Goal: Task Accomplishment & Management: Check status

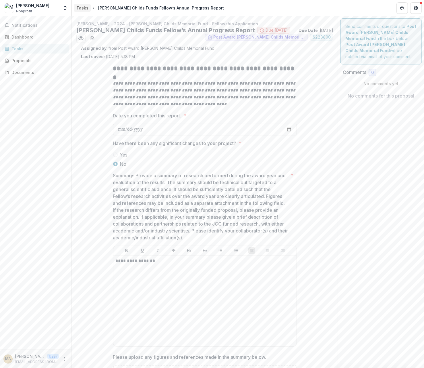
click at [86, 6] on div "Tasks" at bounding box center [82, 8] width 12 height 6
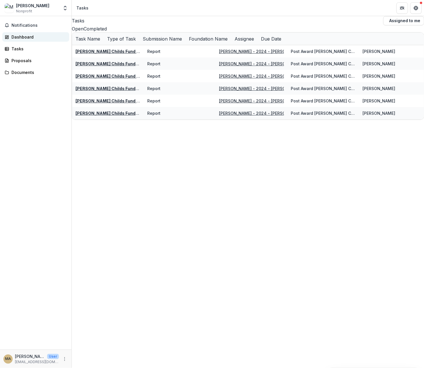
click at [40, 34] on link "Dashboard" at bounding box center [35, 36] width 67 height 9
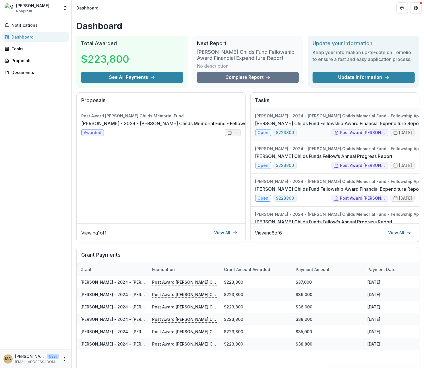
click at [315, 124] on link "[PERSON_NAME] Childs Fund Fellowship Award Financial Expenditure Report" at bounding box center [338, 123] width 167 height 7
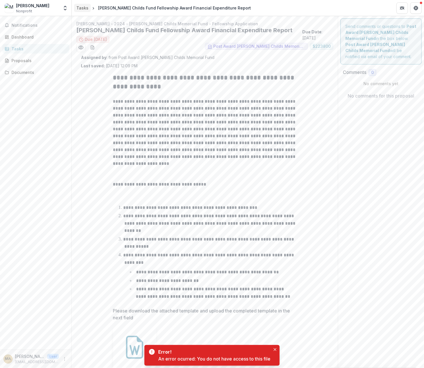
click at [81, 8] on div "Tasks" at bounding box center [82, 8] width 12 height 6
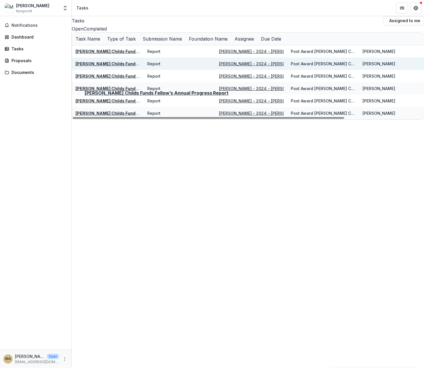
click at [124, 67] on div "[PERSON_NAME] Childs Funds Fellow’s Annual Progress Report" at bounding box center [108, 64] width 65 height 6
click at [145, 66] on u "[PERSON_NAME] Childs Funds Fellow’s Annual Progress Report" at bounding box center [141, 63] width 131 height 5
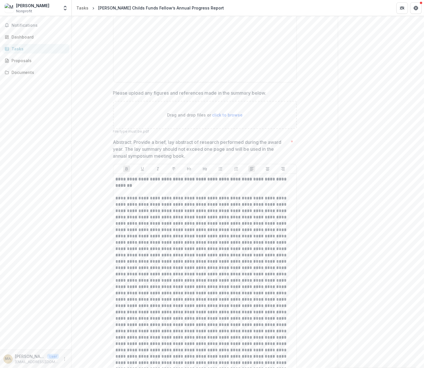
scroll to position [172, 0]
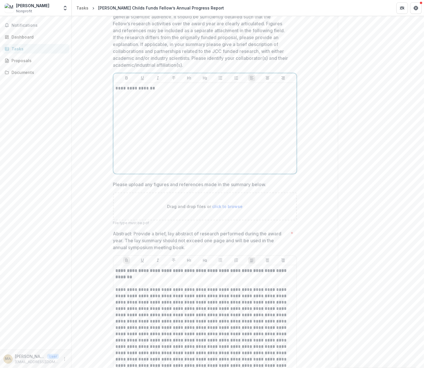
click at [187, 111] on div "**********" at bounding box center [205, 128] width 179 height 86
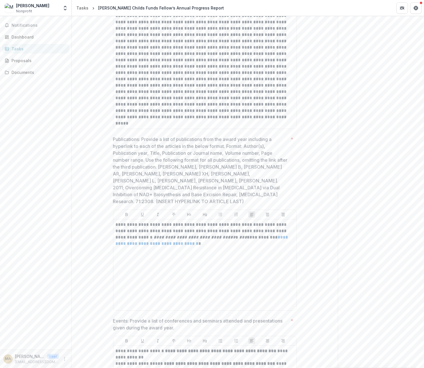
scroll to position [719, 0]
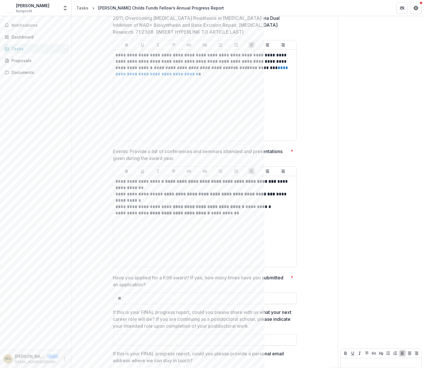
scroll to position [1122, 0]
